Goal: Entertainment & Leisure: Consume media (video, audio)

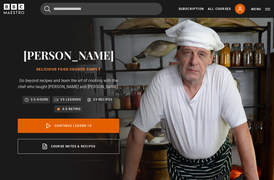
click at [93, 133] on link "Continue lesson 10" at bounding box center [69, 125] width 102 height 14
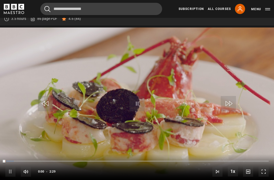
scroll to position [215, 0]
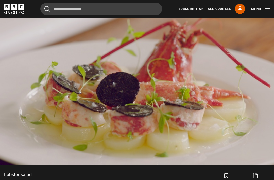
click at [216, 125] on video-js "Video Player is loading. Play Lesson Lobster salad 10s Skip Back 10 seconds Pau…" at bounding box center [137, 88] width 274 height 154
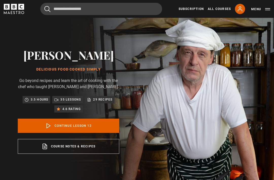
click at [99, 133] on link "Continue lesson 12" at bounding box center [69, 125] width 102 height 14
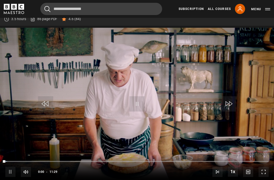
scroll to position [215, 0]
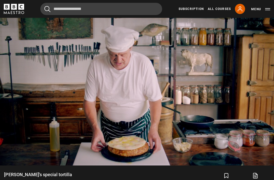
click at [130, 74] on video-js "Video Player is loading. Play Lesson Marco's special tortilla 10s Skip Back 10 …" at bounding box center [137, 88] width 274 height 154
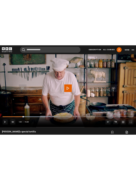
scroll to position [251, 0]
